Goal: Transaction & Acquisition: Subscribe to service/newsletter

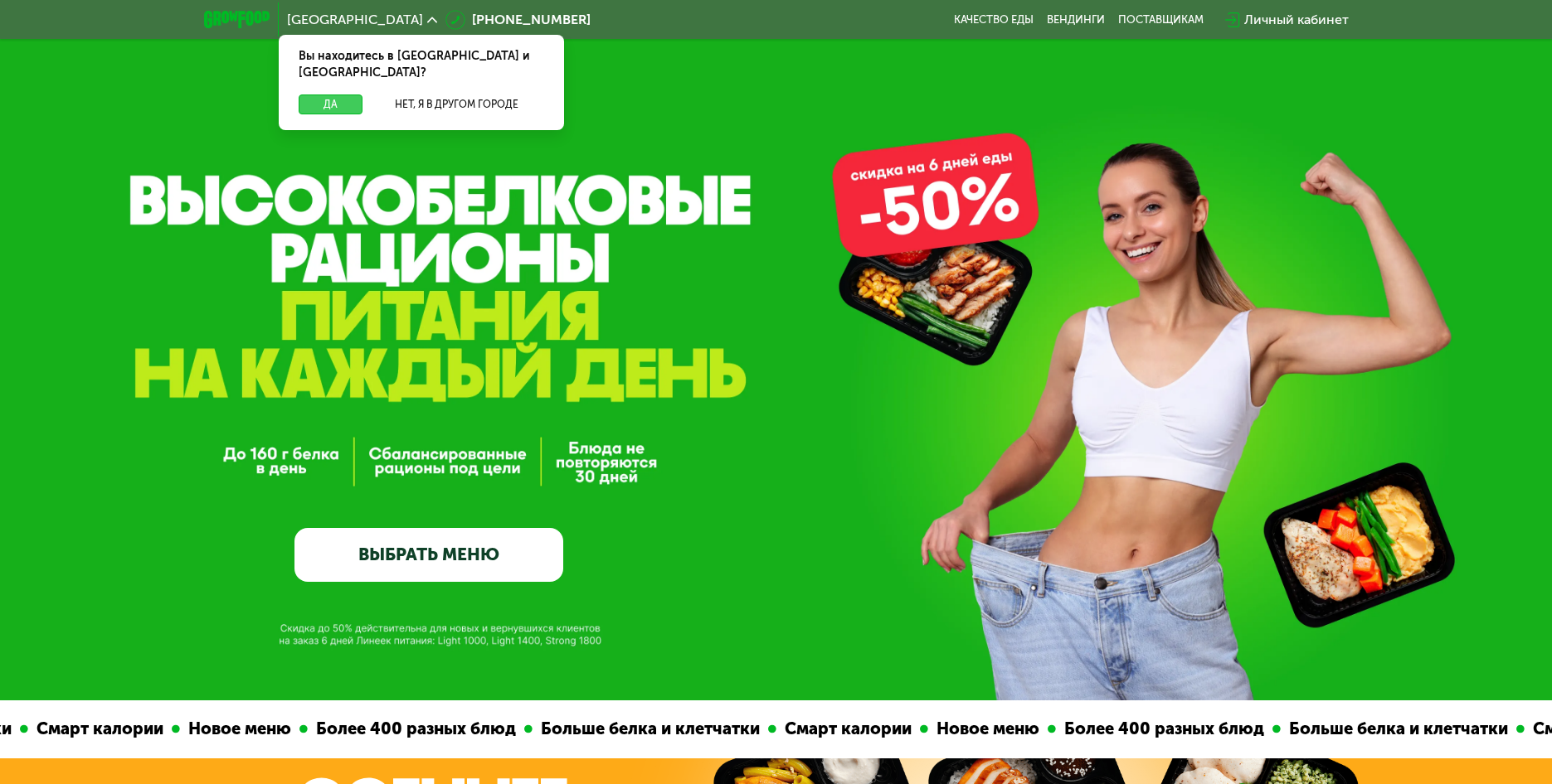
click at [354, 95] on button "Да" at bounding box center [331, 105] width 64 height 20
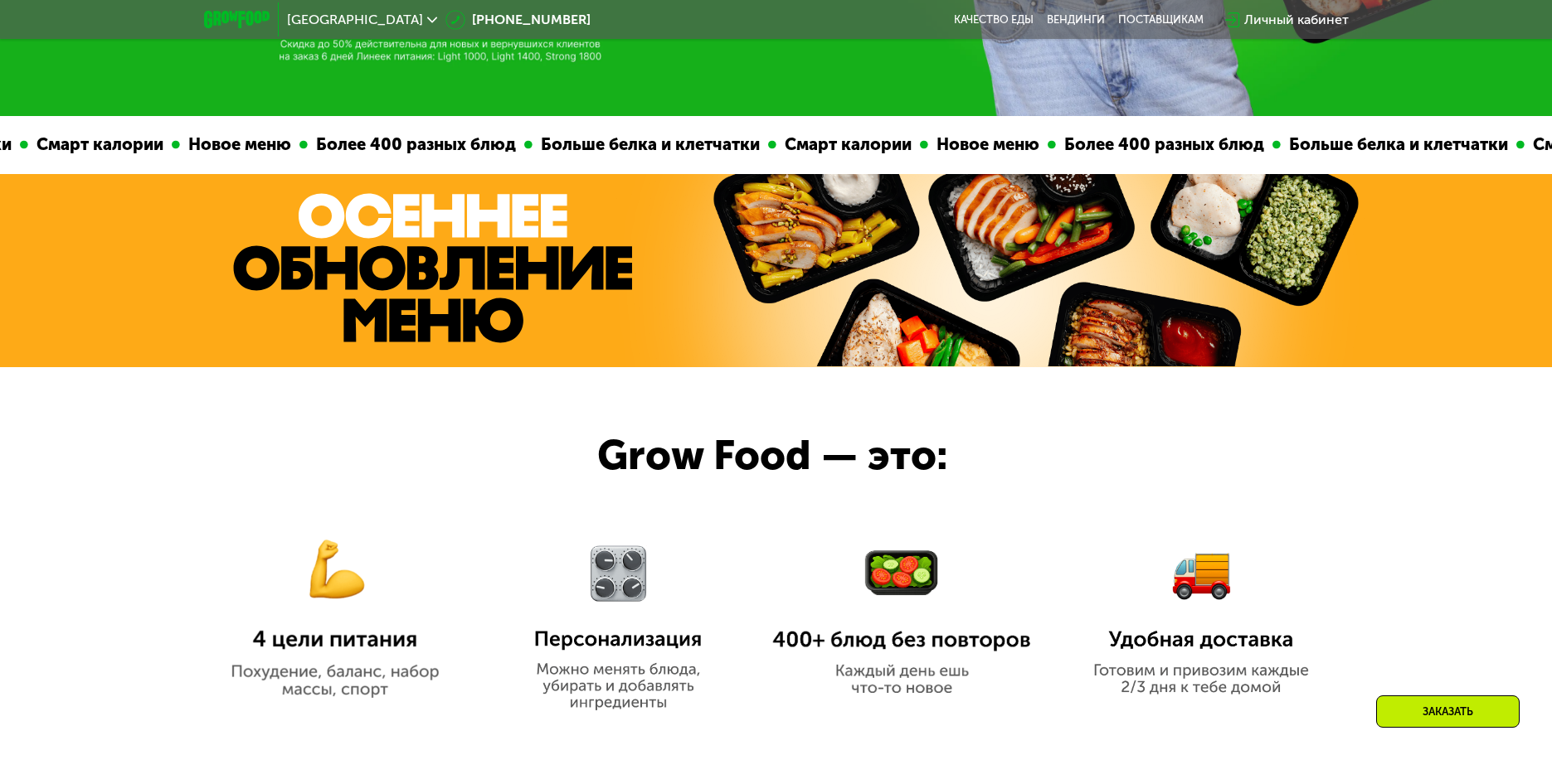
scroll to position [331, 0]
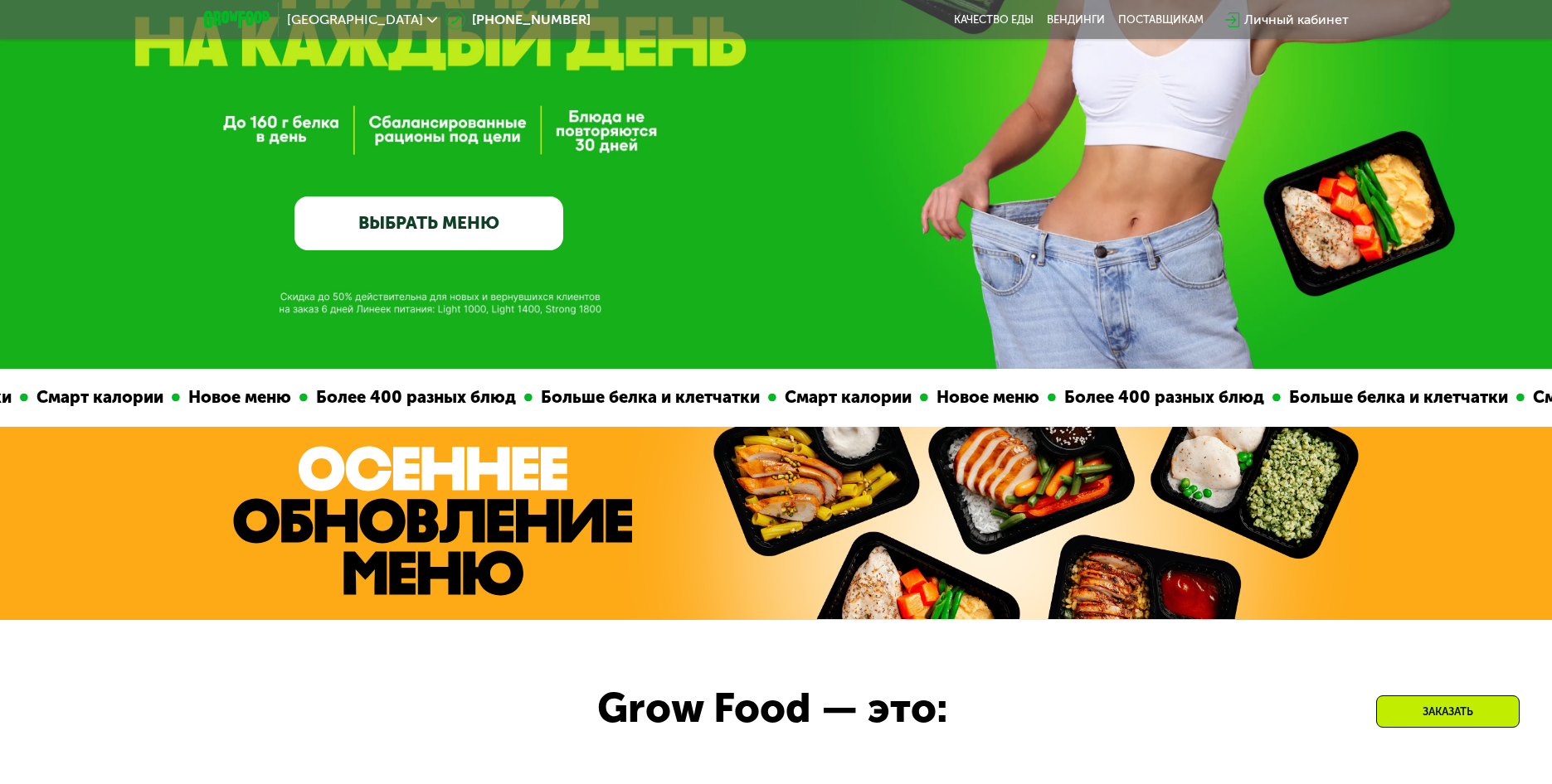
click at [456, 223] on link "ВЫБРАТЬ МЕНЮ" at bounding box center [428, 223] width 268 height 54
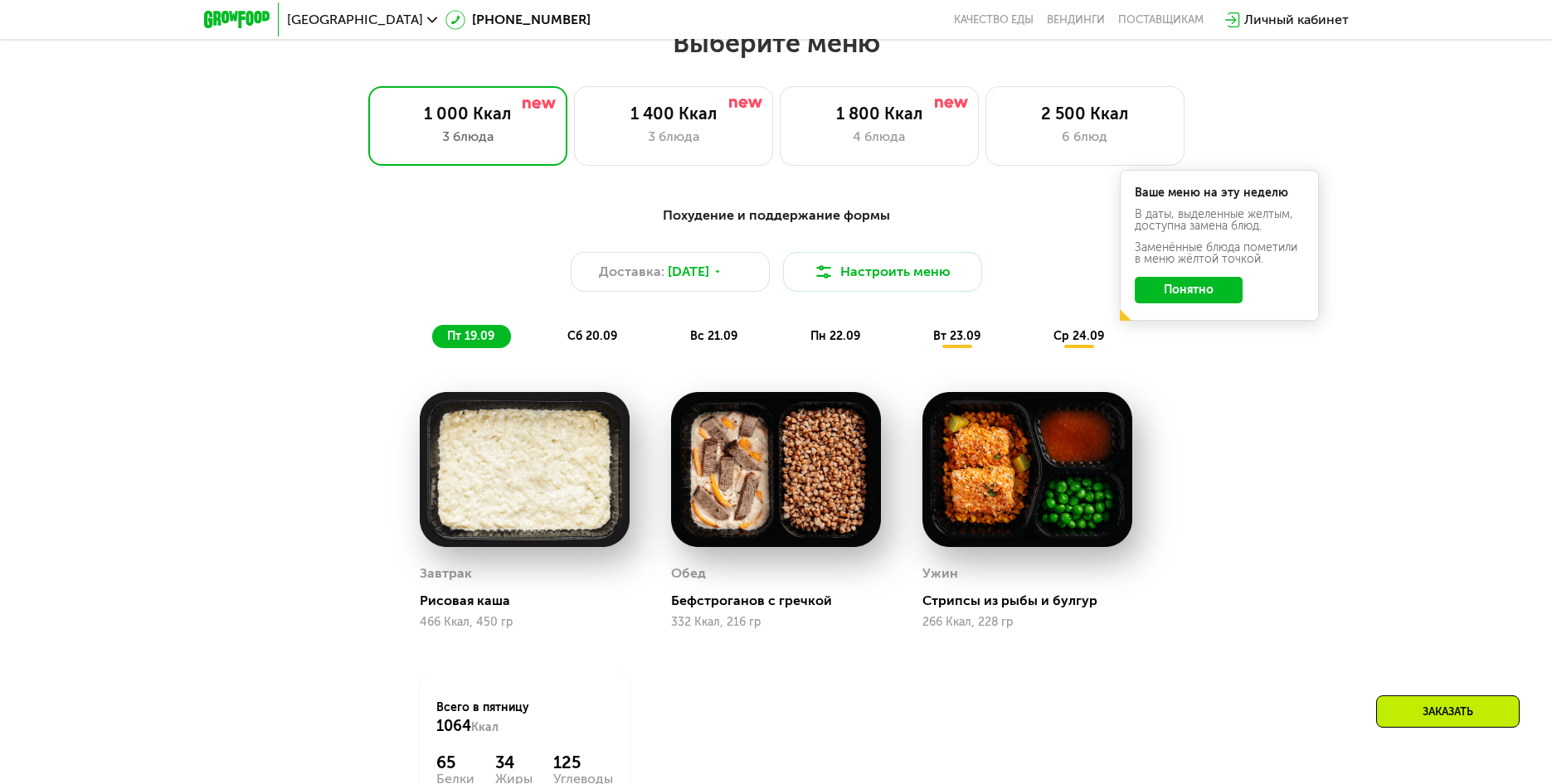
scroll to position [1350, 0]
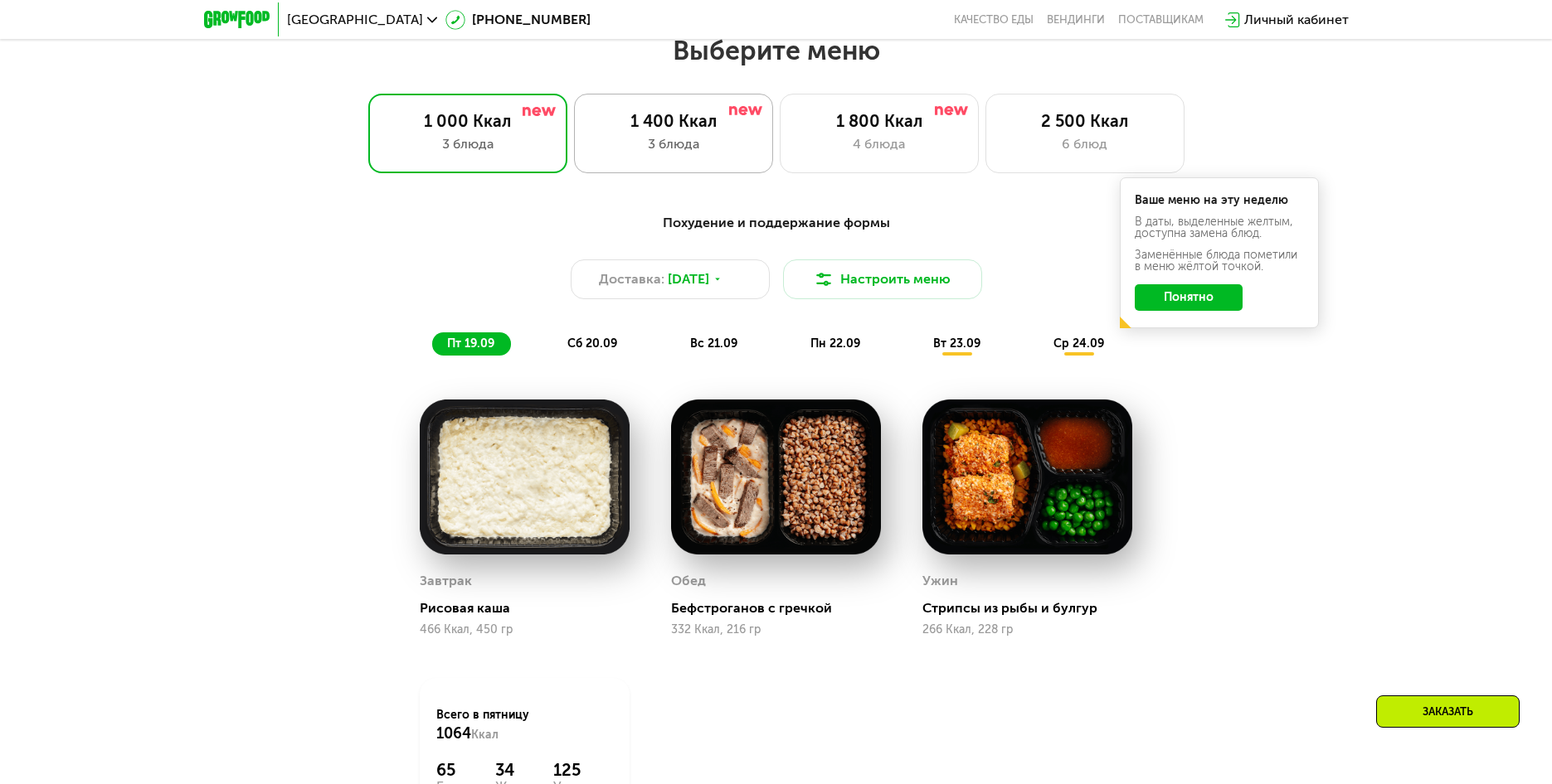
click at [695, 131] on div "1 400 Ккал" at bounding box center [673, 121] width 164 height 20
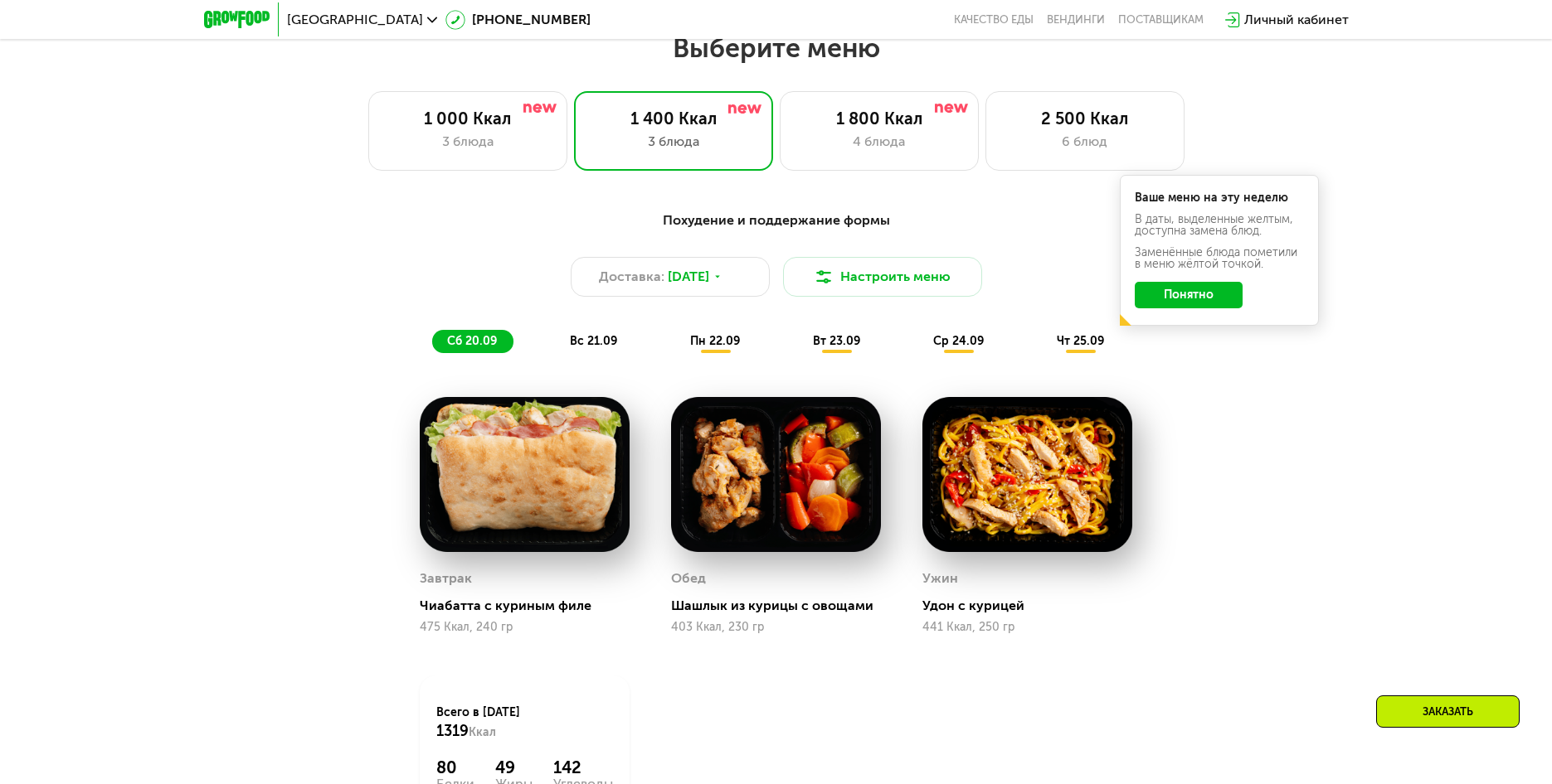
scroll to position [1102, 0]
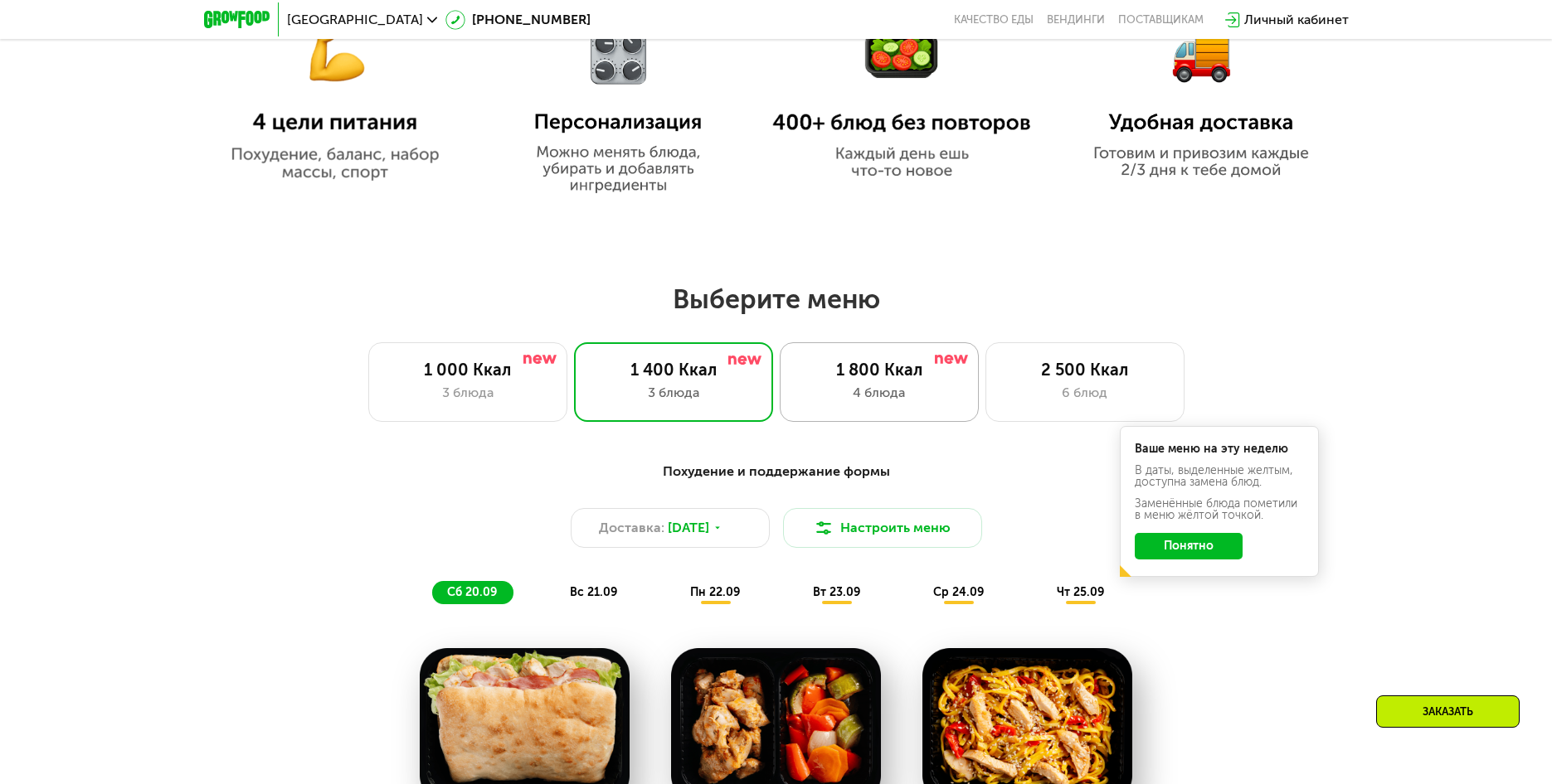
click at [899, 395] on div "4 блюда" at bounding box center [879, 392] width 164 height 20
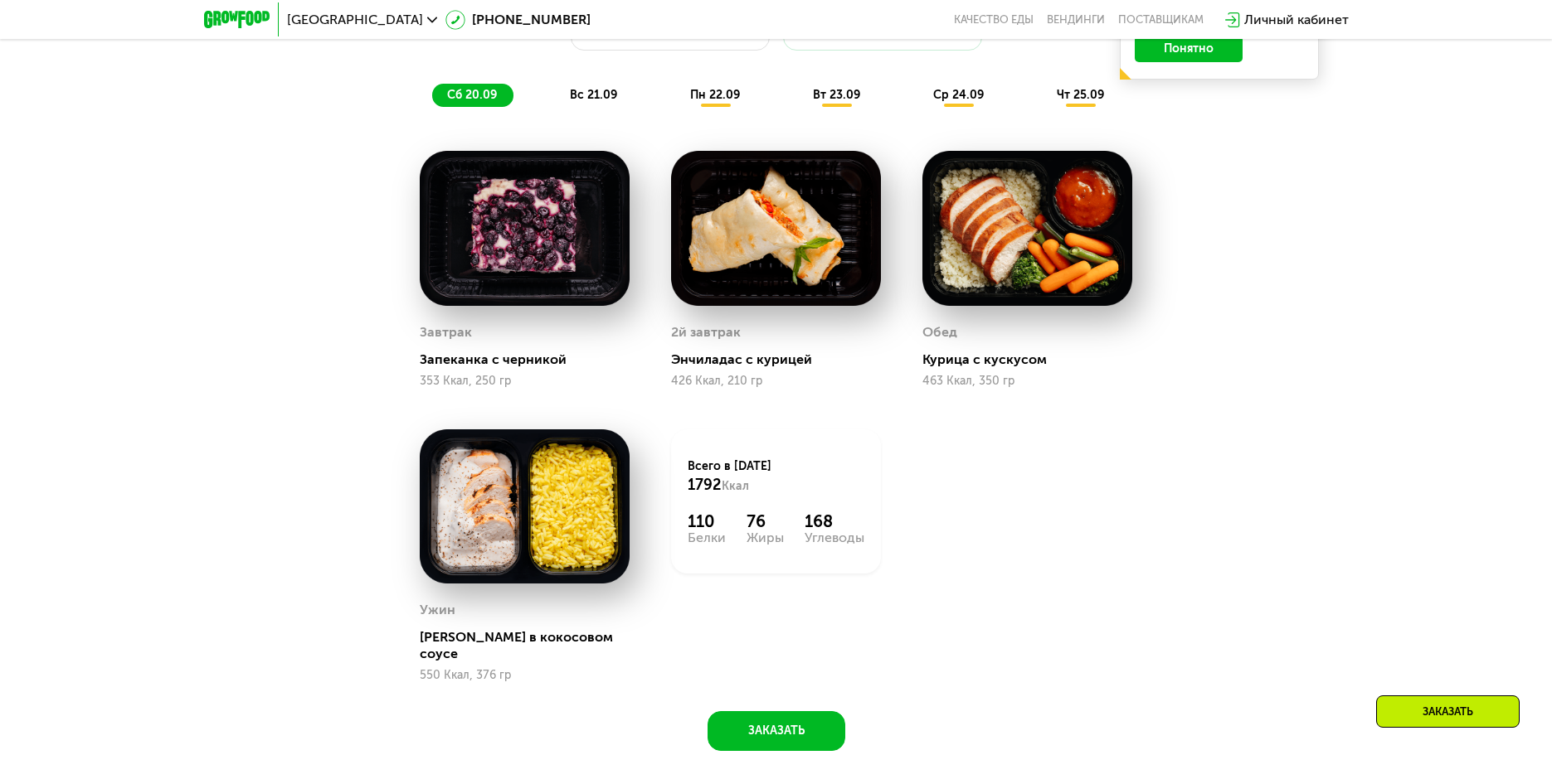
scroll to position [2179, 0]
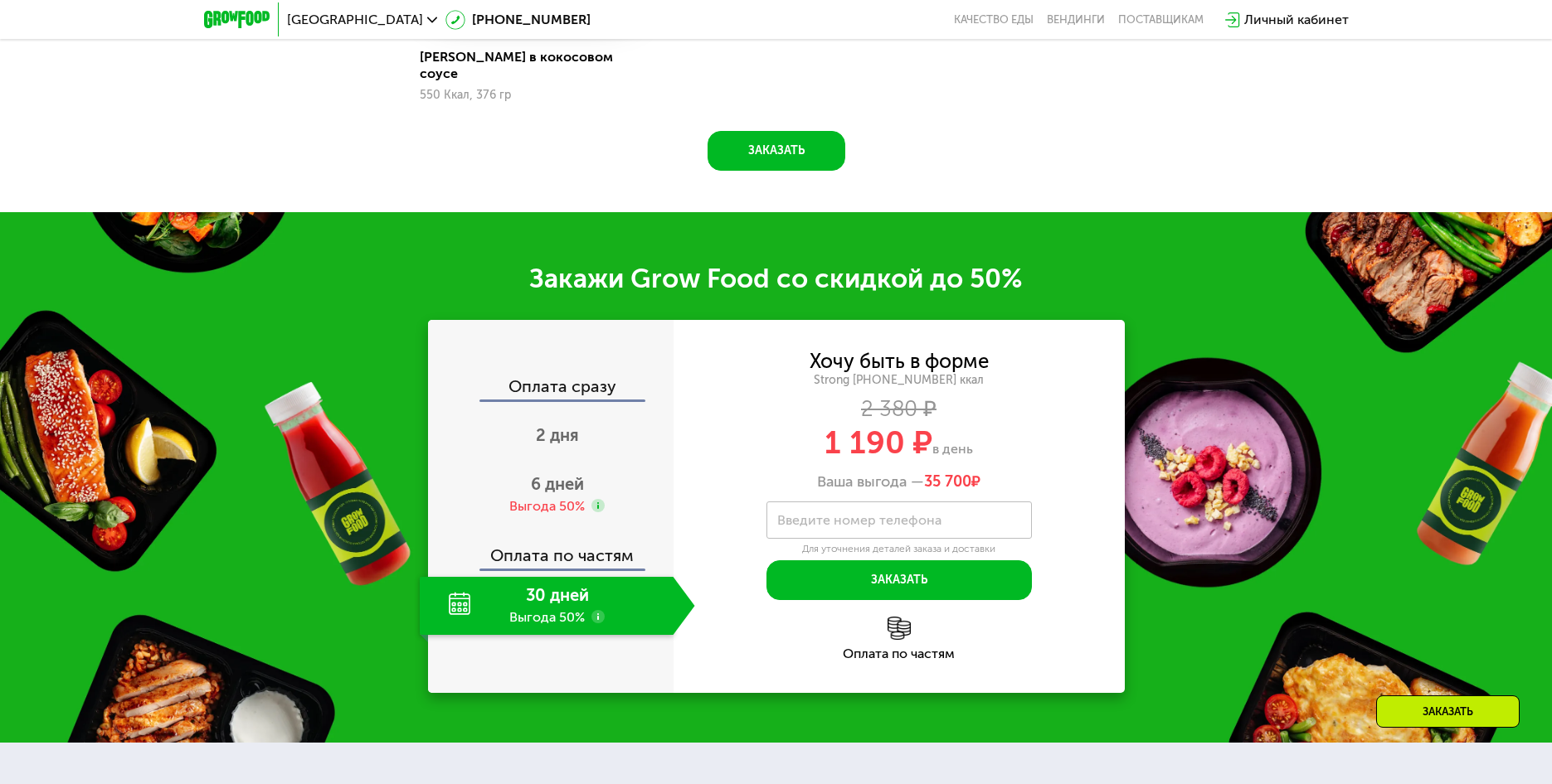
drag, startPoint x: 969, startPoint y: 468, endPoint x: 919, endPoint y: 469, distance: 50.0
click at [919, 473] on div "Ваша выгода — 35 700 ₽" at bounding box center [898, 482] width 451 height 18
click at [986, 459] on div "Хочу быть в форме Strong [PHONE_NUMBER] ккал 2 380 ₽ 1 190 ₽ в день Ваша выгода…" at bounding box center [898, 421] width 451 height 139
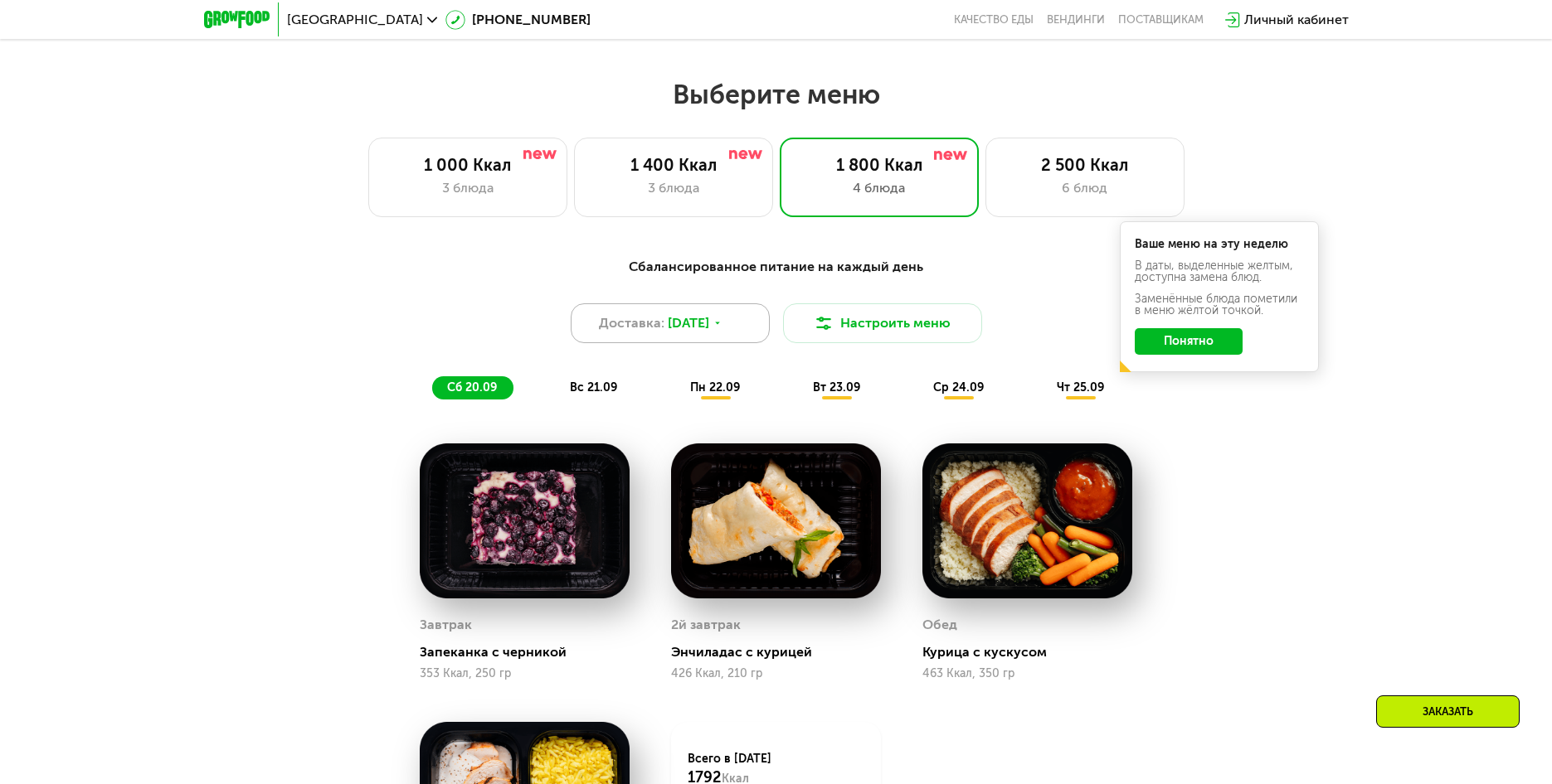
scroll to position [1184, 0]
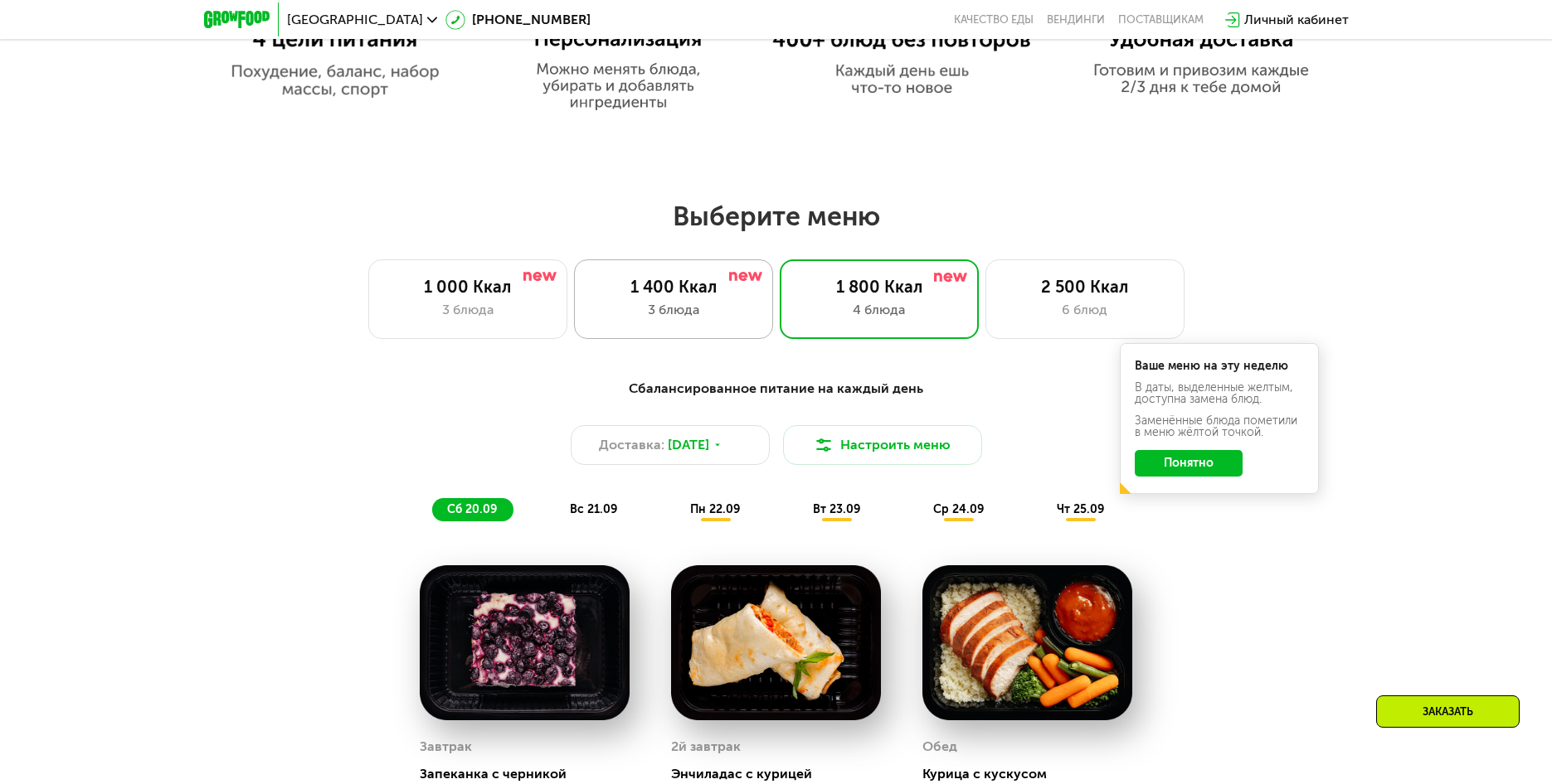
click at [728, 297] on div "1 400 Ккал" at bounding box center [673, 287] width 164 height 20
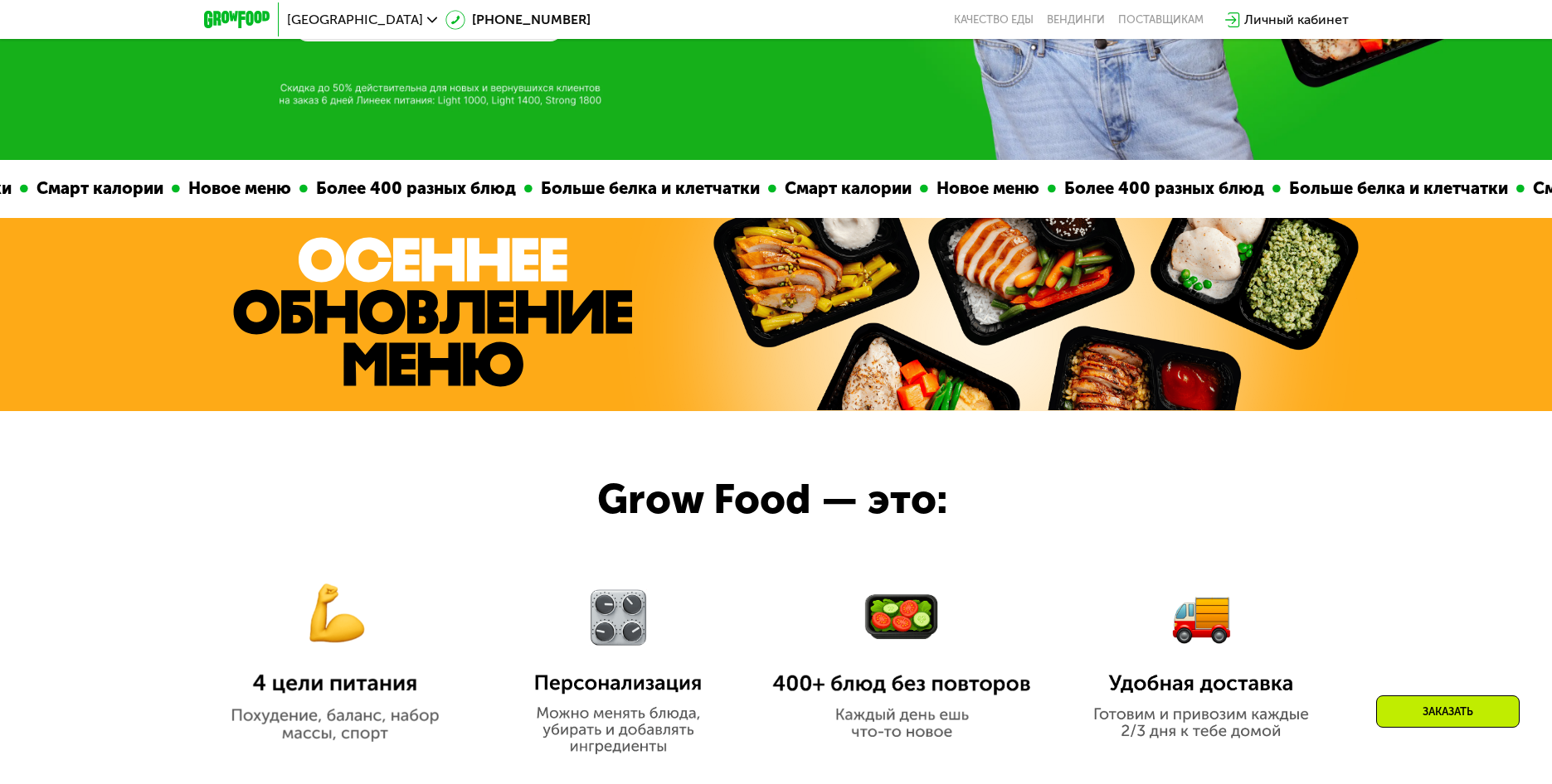
scroll to position [273, 0]
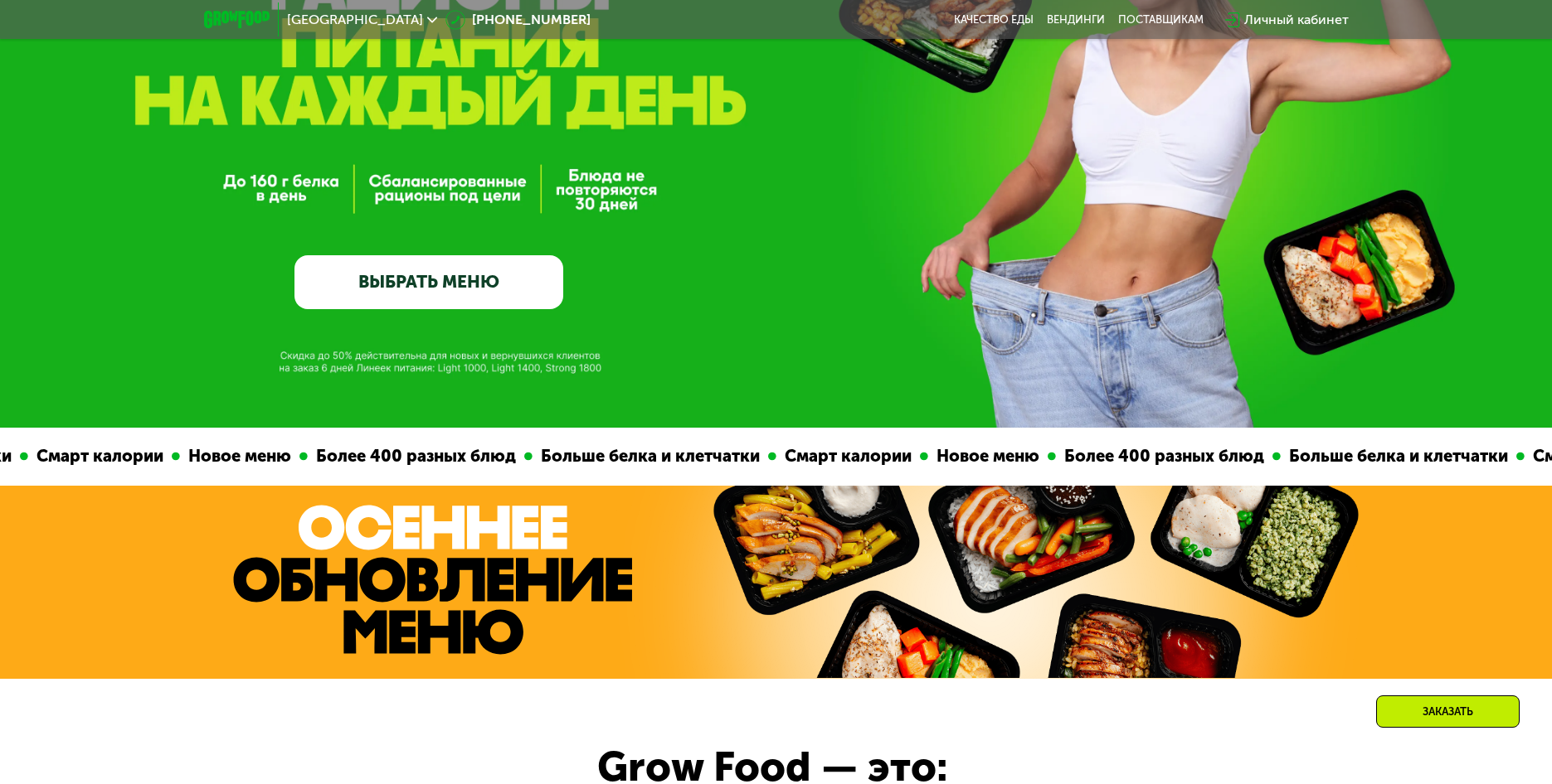
click at [449, 282] on link "ВЫБРАТЬ МЕНЮ" at bounding box center [428, 282] width 268 height 54
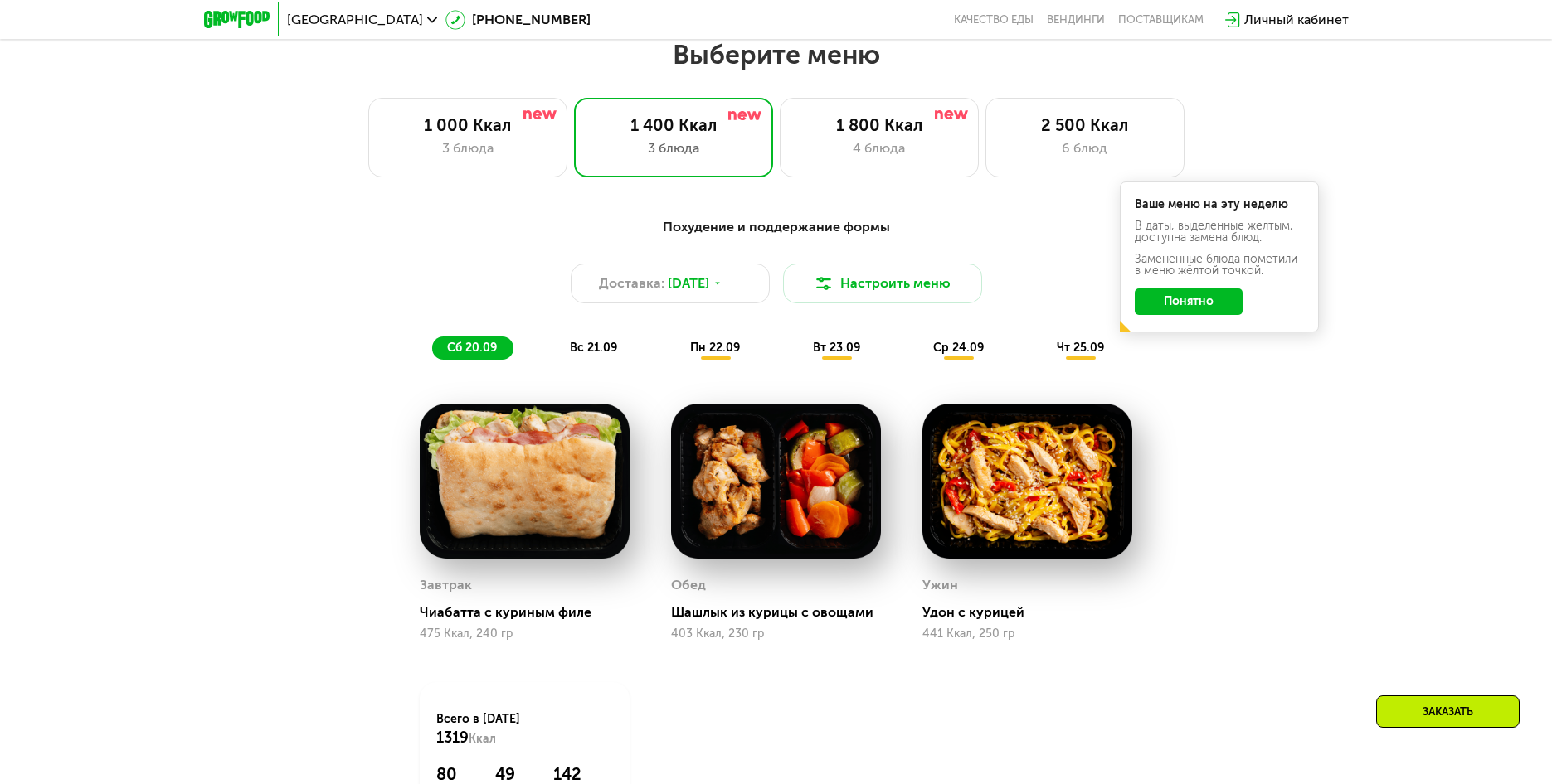
scroll to position [1350, 0]
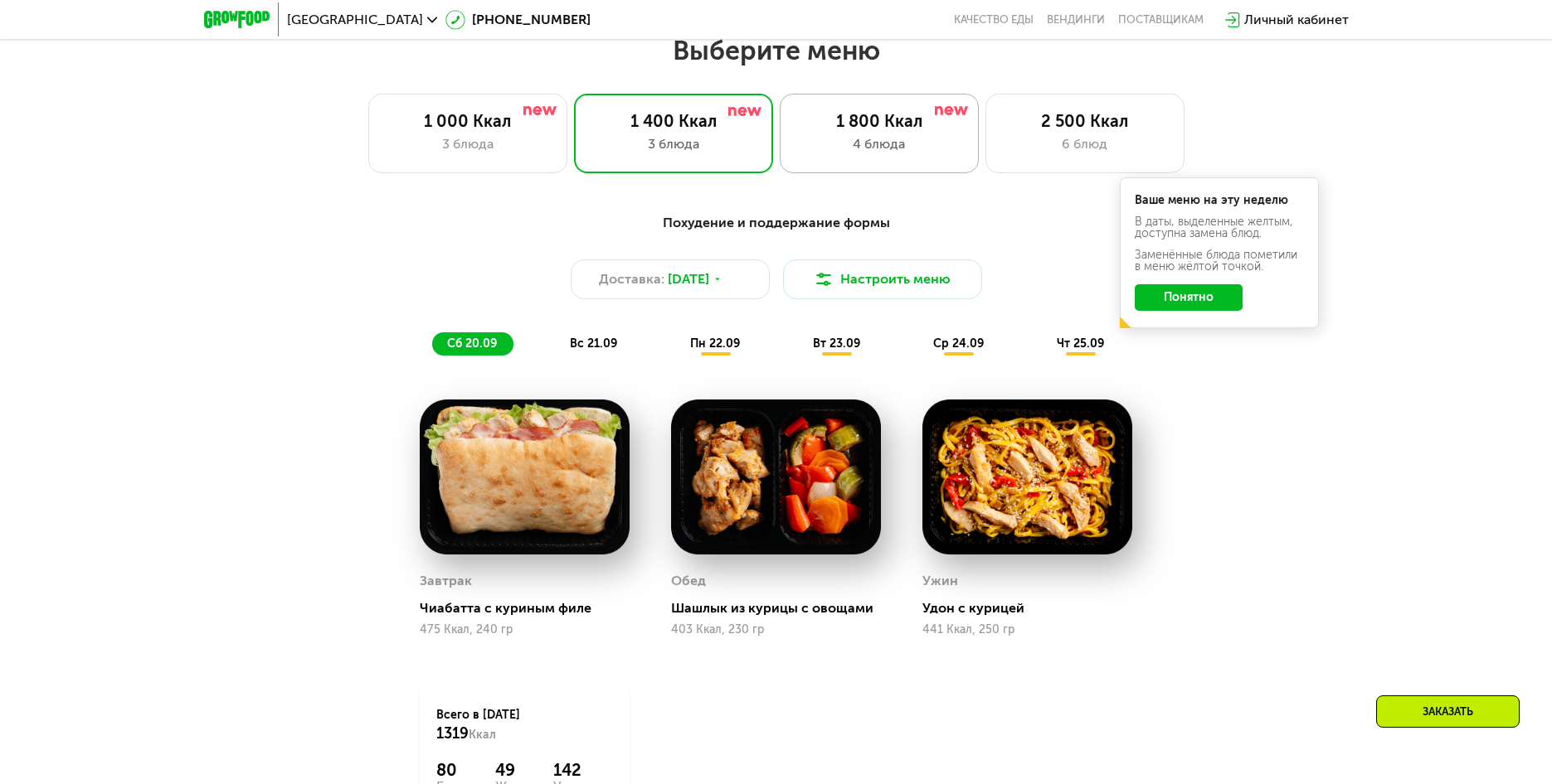
click at [874, 123] on div "1 800 Ккал" at bounding box center [879, 121] width 164 height 20
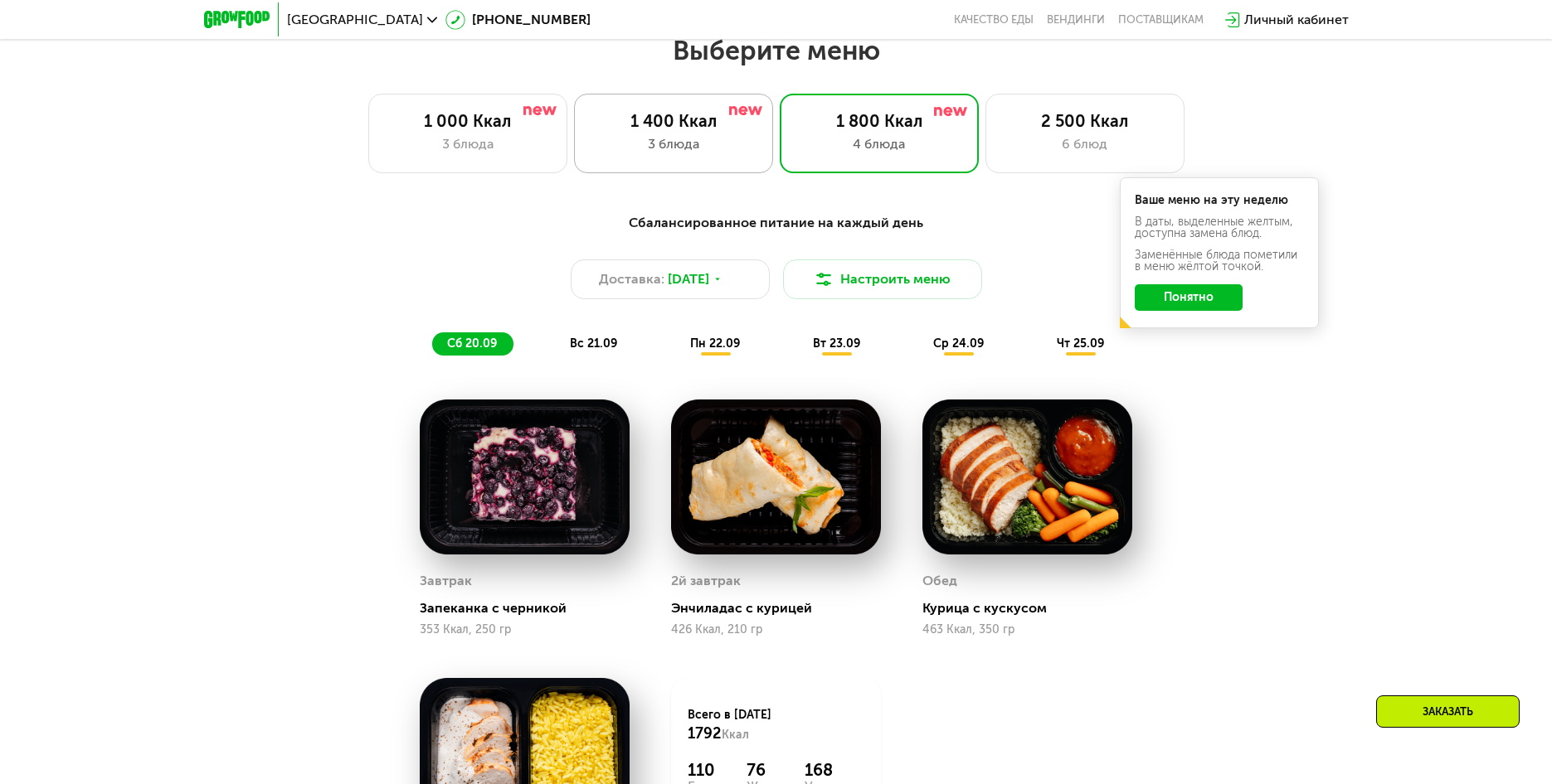
click at [700, 119] on div "1 400 Ккал" at bounding box center [673, 121] width 164 height 20
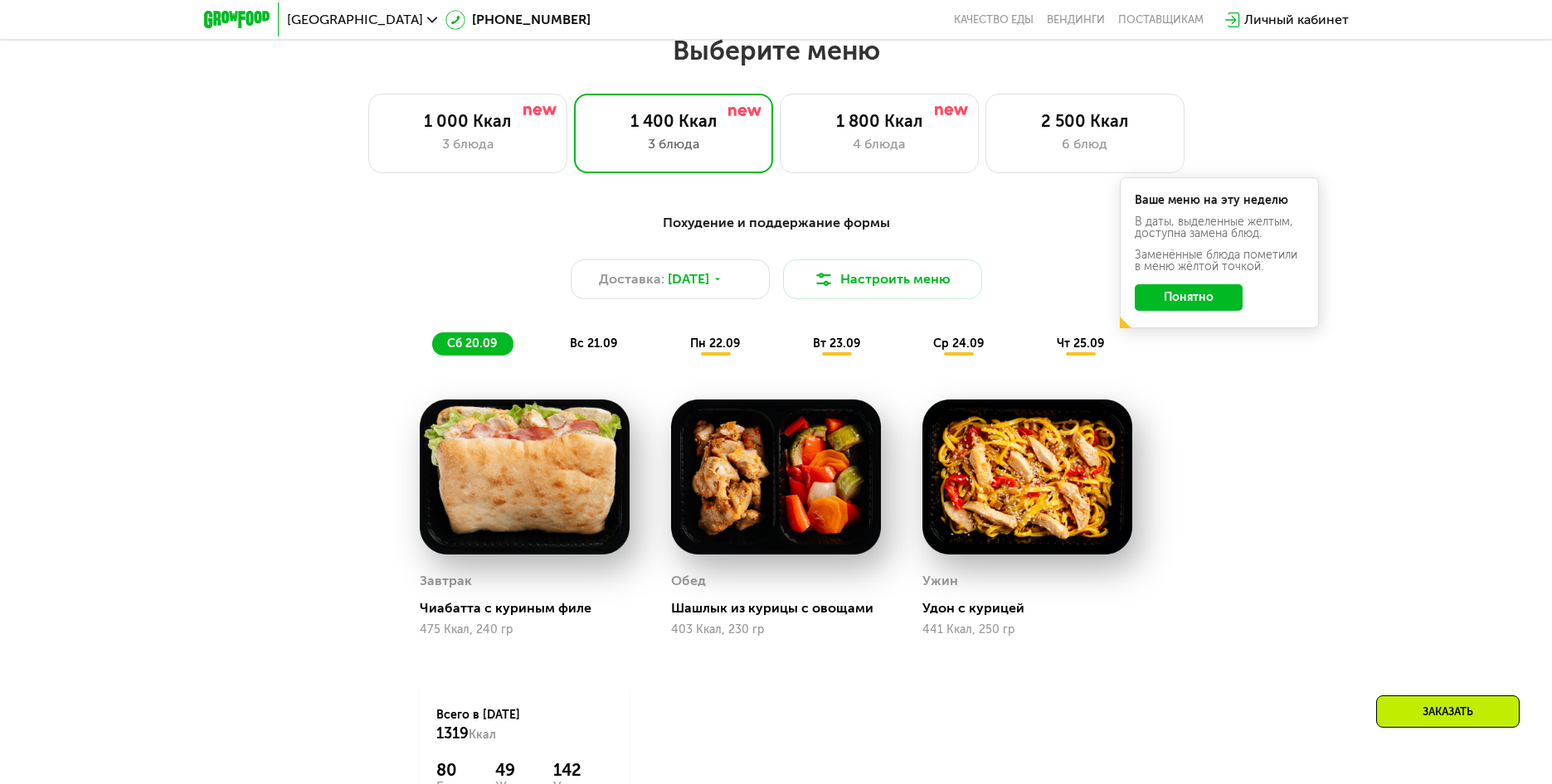
click at [595, 345] on span "вс 21.09" at bounding box center [593, 343] width 47 height 14
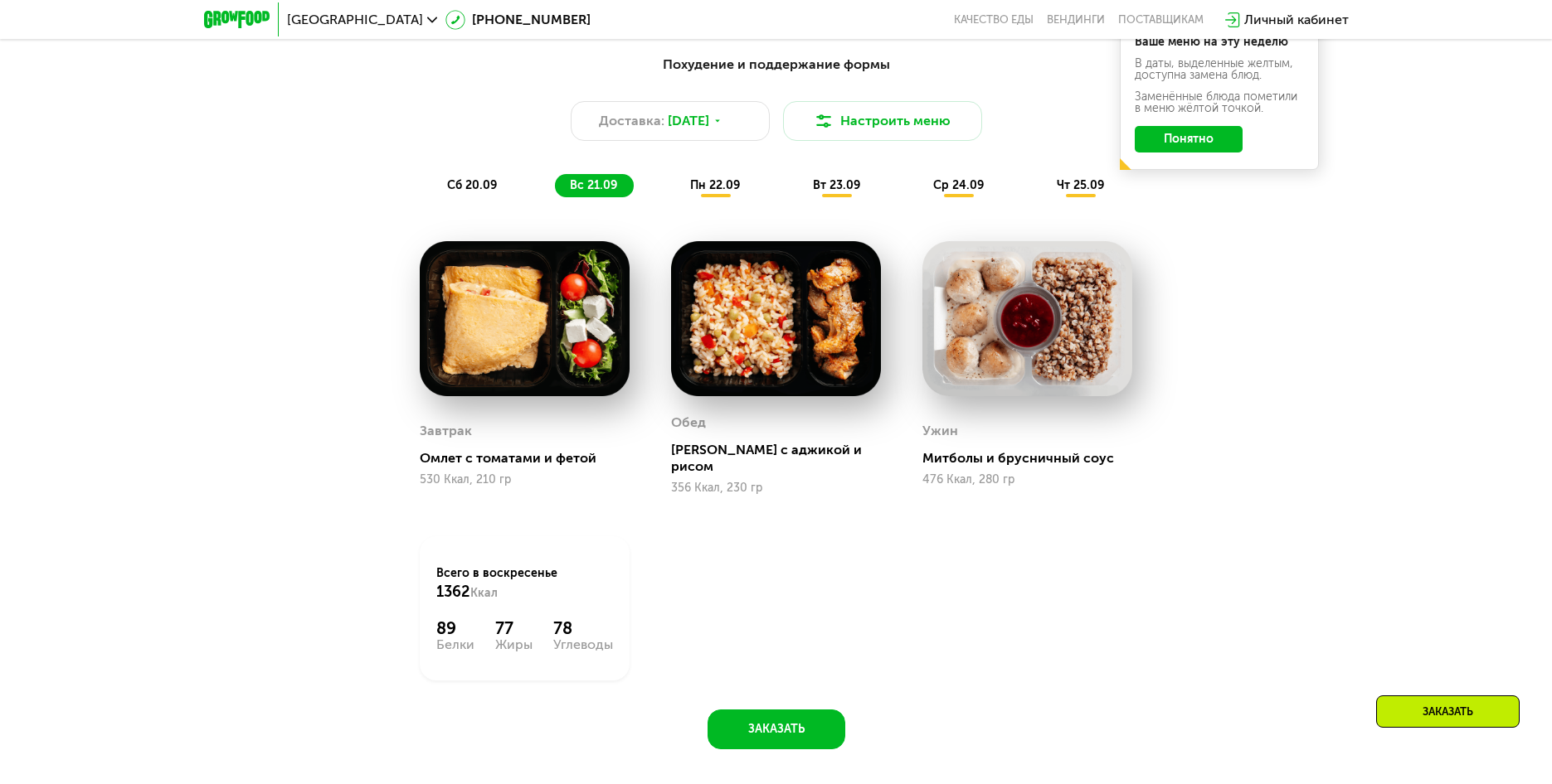
scroll to position [1516, 0]
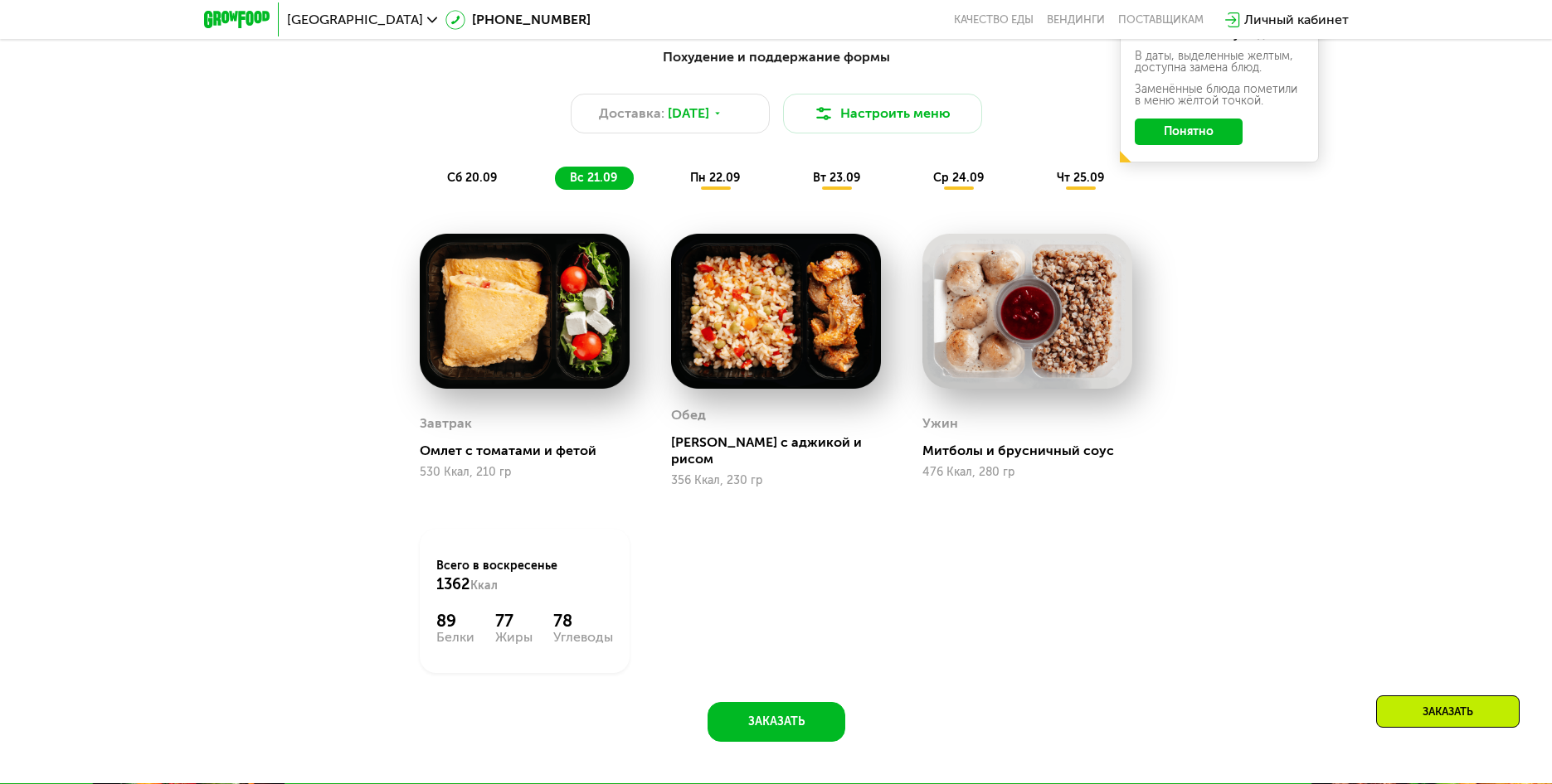
click at [703, 179] on span "пн 22.09" at bounding box center [714, 178] width 49 height 14
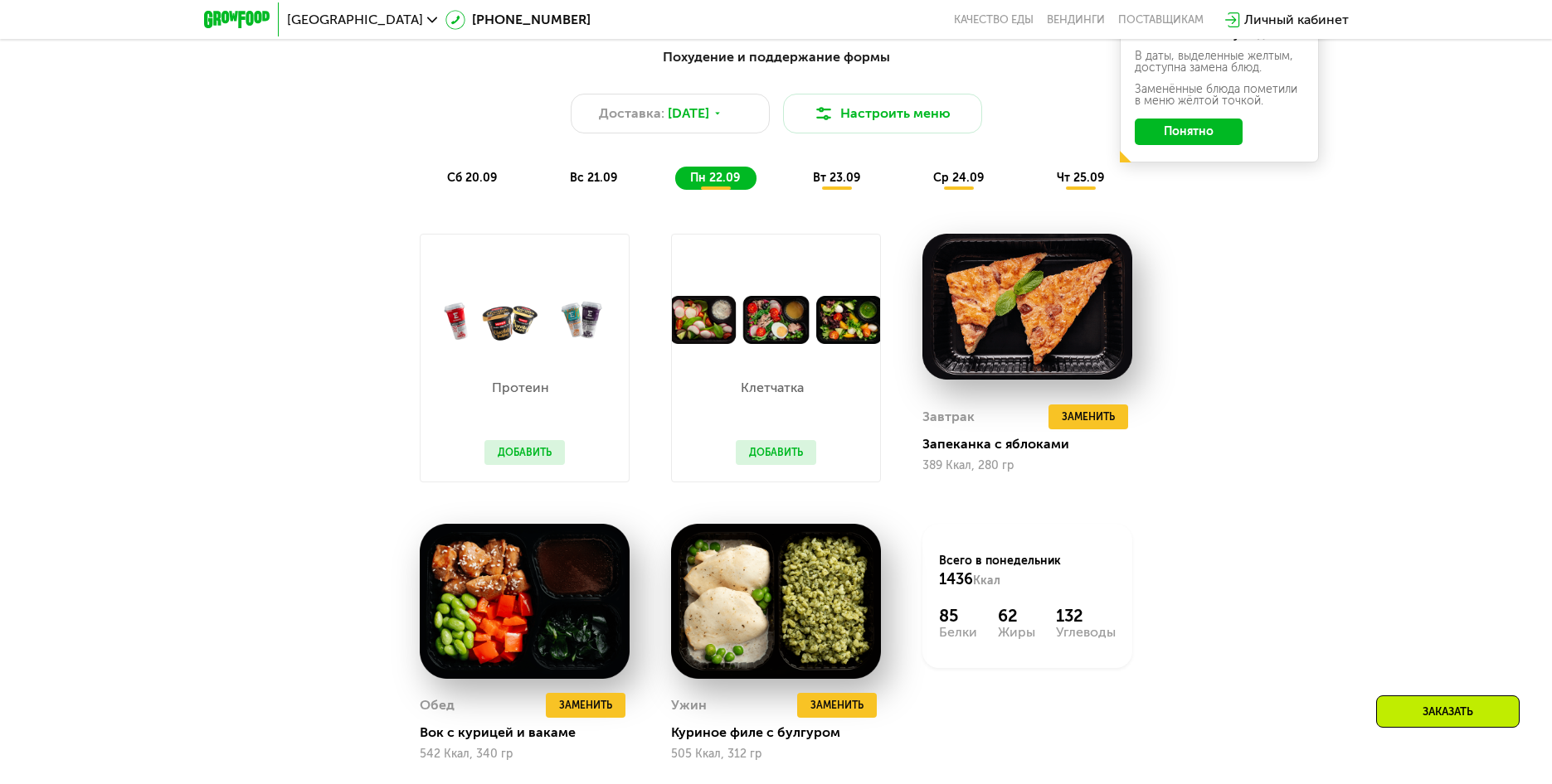
click at [863, 184] on div "вт 23.09" at bounding box center [838, 178] width 79 height 24
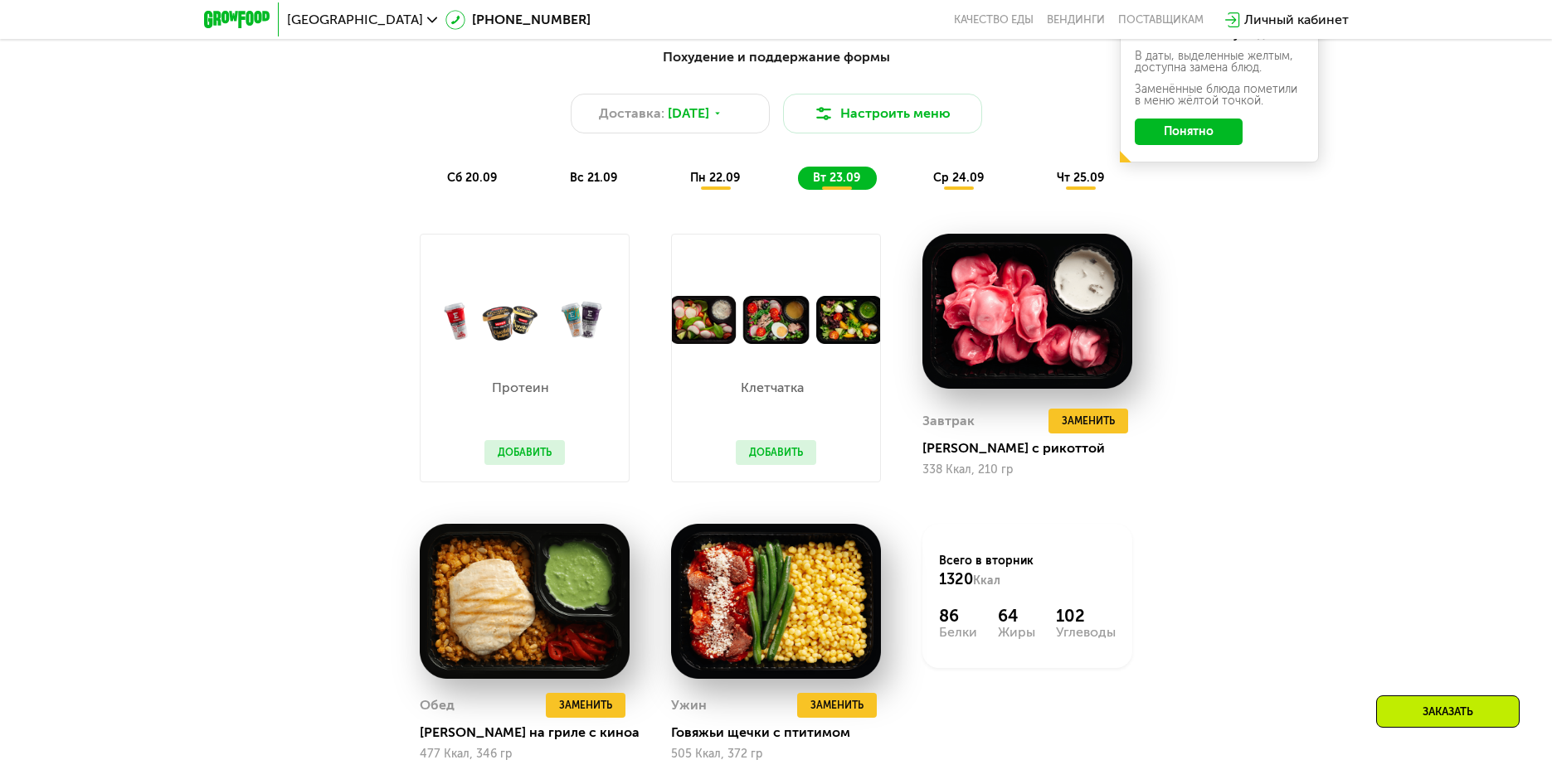
click at [981, 183] on span "ср 24.09" at bounding box center [958, 178] width 50 height 14
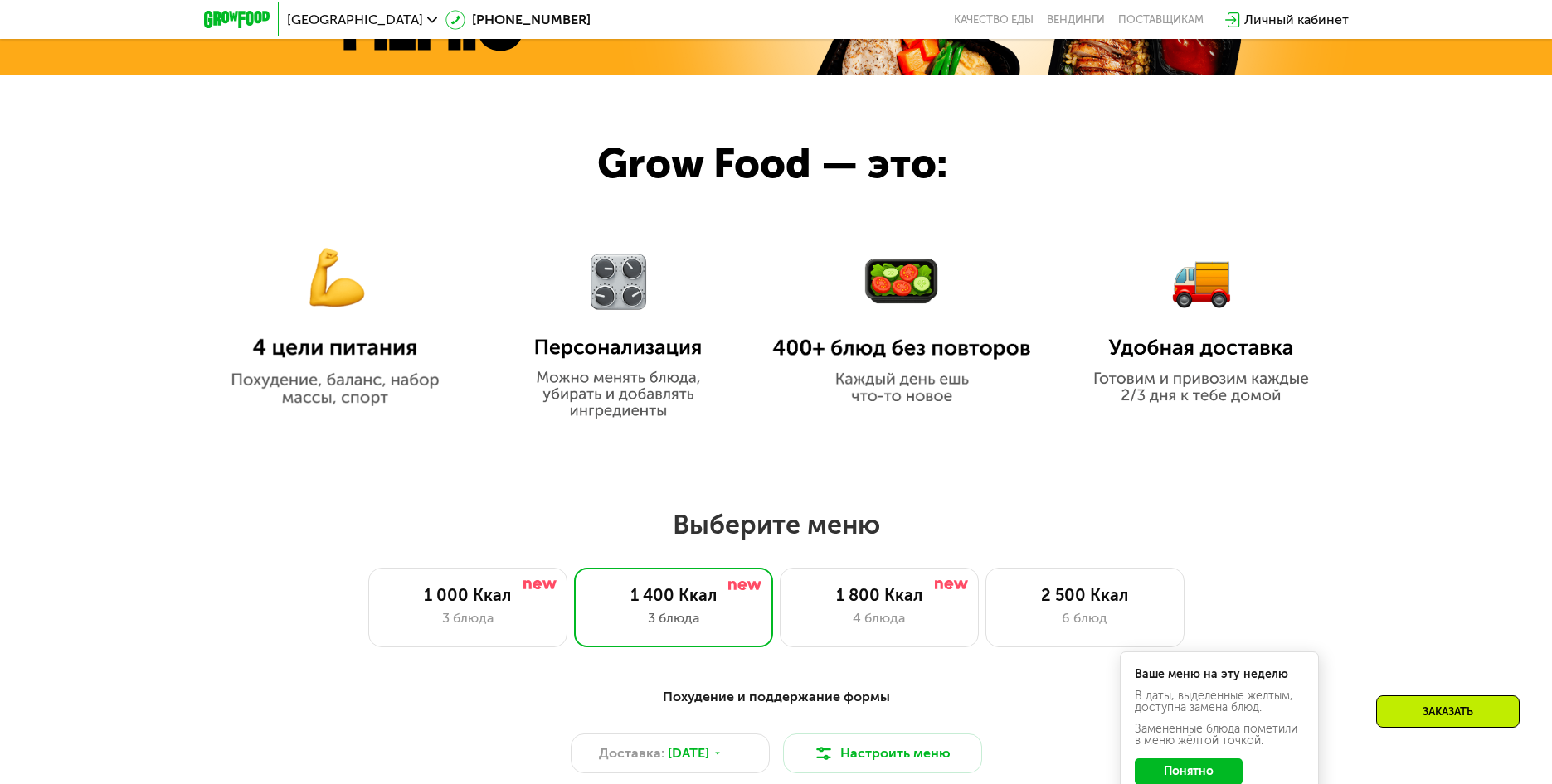
scroll to position [853, 0]
